Goal: Navigation & Orientation: Find specific page/section

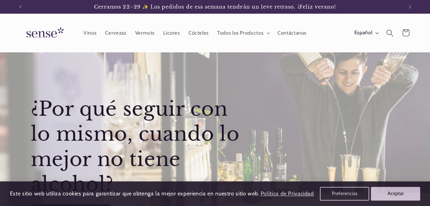
click at [379, 49] on header "Vinos Cervezas Vermuts Licores Cócteles Todos los Productos Todos los Productos…" at bounding box center [215, 33] width 430 height 39
click at [86, 33] on span "Vinos" at bounding box center [90, 33] width 13 height 7
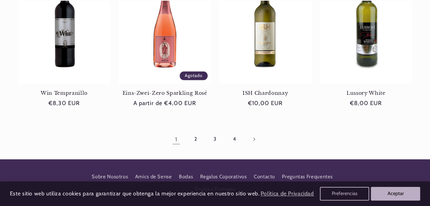
scroll to position [631, 0]
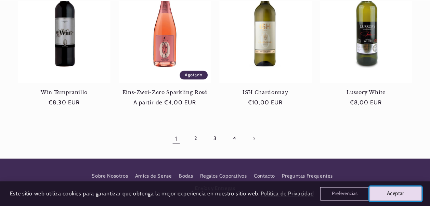
click at [401, 190] on button "Aceptar" at bounding box center [396, 194] width 52 height 14
